Goal: Task Accomplishment & Management: Manage account settings

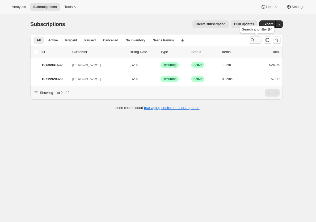
click at [257, 41] on icon "Search and filter results" at bounding box center [257, 39] width 5 height 5
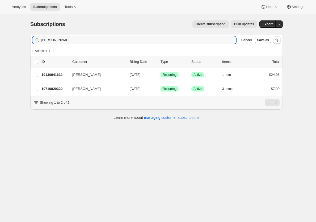
drag, startPoint x: 59, startPoint y: 38, endPoint x: 38, endPoint y: 39, distance: 21.3
click at [38, 39] on div "[PERSON_NAME]" at bounding box center [133, 39] width 203 height 7
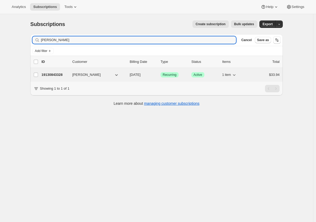
type input "[PERSON_NAME]"
click at [46, 76] on p "19130843328" at bounding box center [54, 74] width 27 height 5
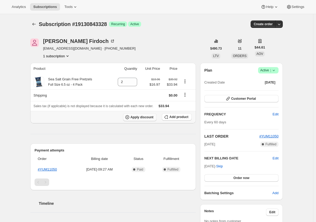
click at [147, 118] on span "Apply discount" at bounding box center [141, 117] width 23 height 4
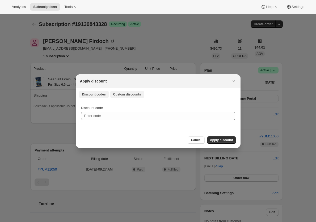
click at [130, 94] on span "Custom discounts" at bounding box center [127, 94] width 28 height 4
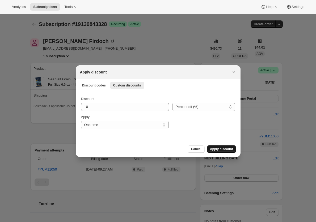
click at [228, 150] on span "Apply discount" at bounding box center [221, 149] width 23 height 4
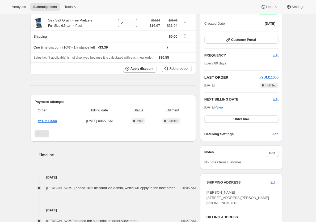
scroll to position [80, 0]
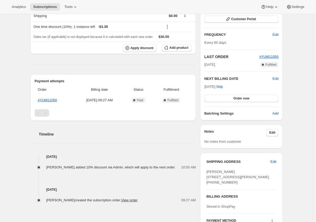
click at [14, 177] on div "Subscription #19130843328. This page is ready Subscription #19130843328 Success…" at bounding box center [156, 114] width 313 height 360
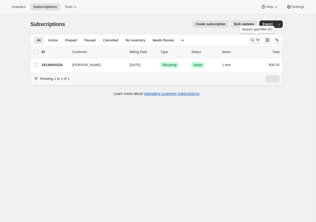
click at [253, 42] on icon "Search and filter results" at bounding box center [252, 39] width 5 height 5
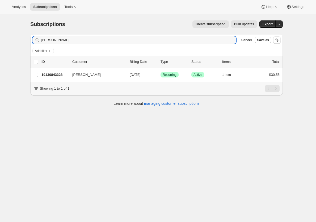
drag, startPoint x: 86, startPoint y: 41, endPoint x: 35, endPoint y: 40, distance: 51.0
click at [35, 40] on div "[PERSON_NAME] Clear" at bounding box center [133, 39] width 203 height 7
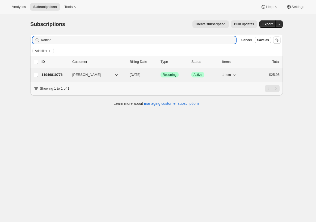
type input "Kaitlan"
click at [58, 76] on p "11946819776" at bounding box center [54, 74] width 27 height 5
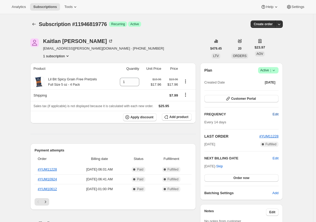
click at [277, 116] on span "Edit" at bounding box center [276, 114] width 6 height 5
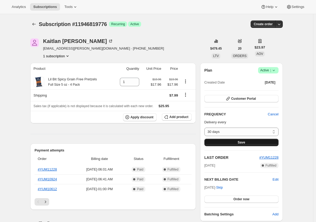
click at [229, 142] on button "Save" at bounding box center [241, 142] width 74 height 7
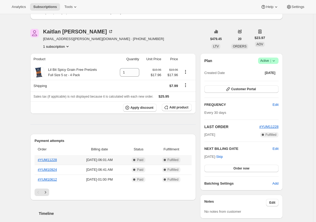
scroll to position [133, 0]
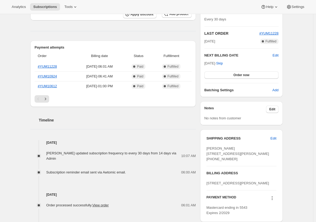
click at [10, 119] on div "Subscription #11946819776. This page is ready Subscription #11946819776 Success…" at bounding box center [156, 117] width 313 height 472
drag, startPoint x: 208, startPoint y: 148, endPoint x: 230, endPoint y: 149, distance: 22.3
click at [230, 149] on div "[PERSON_NAME] [STREET_ADDRESS][PERSON_NAME] [PHONE_NUMBER]" at bounding box center [241, 154] width 70 height 16
copy span "[PERSON_NAME]"
click at [17, 143] on div "Subscription #11946819776. This page is ready Subscription #11946819776 Success…" at bounding box center [156, 117] width 313 height 472
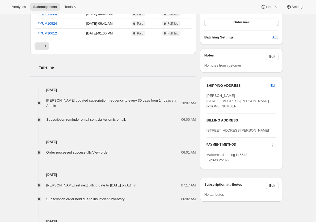
scroll to position [186, 0]
drag, startPoint x: 207, startPoint y: 141, endPoint x: 243, endPoint y: 146, distance: 36.2
click at [243, 146] on div "SHIPPING ADDRESS Edit [PERSON_NAME] [STREET_ADDRESS][PERSON_NAME] [PHONE_NUMBER…" at bounding box center [241, 122] width 83 height 93
copy span "[STREET_ADDRESS][PERSON_NAME]"
